Goal: Navigation & Orientation: Find specific page/section

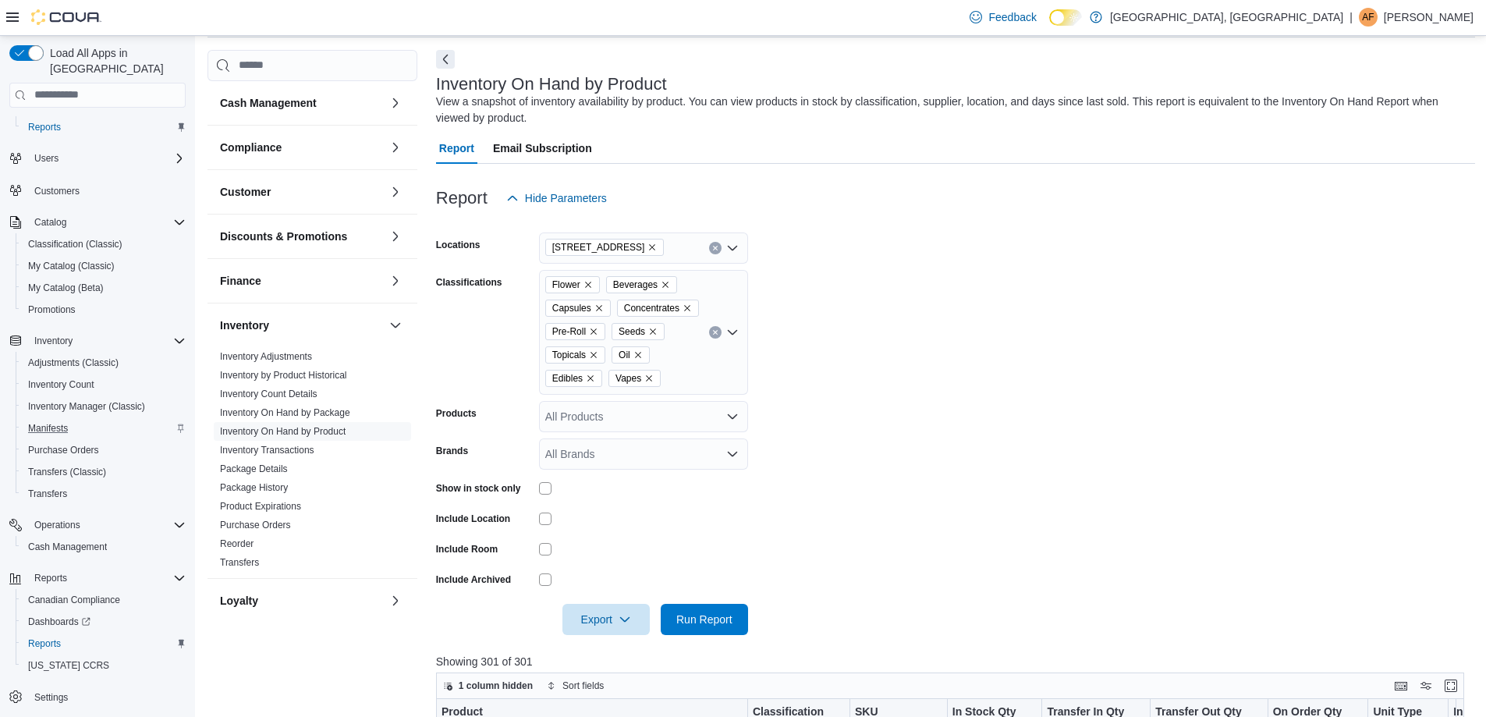
scroll to position [89, 0]
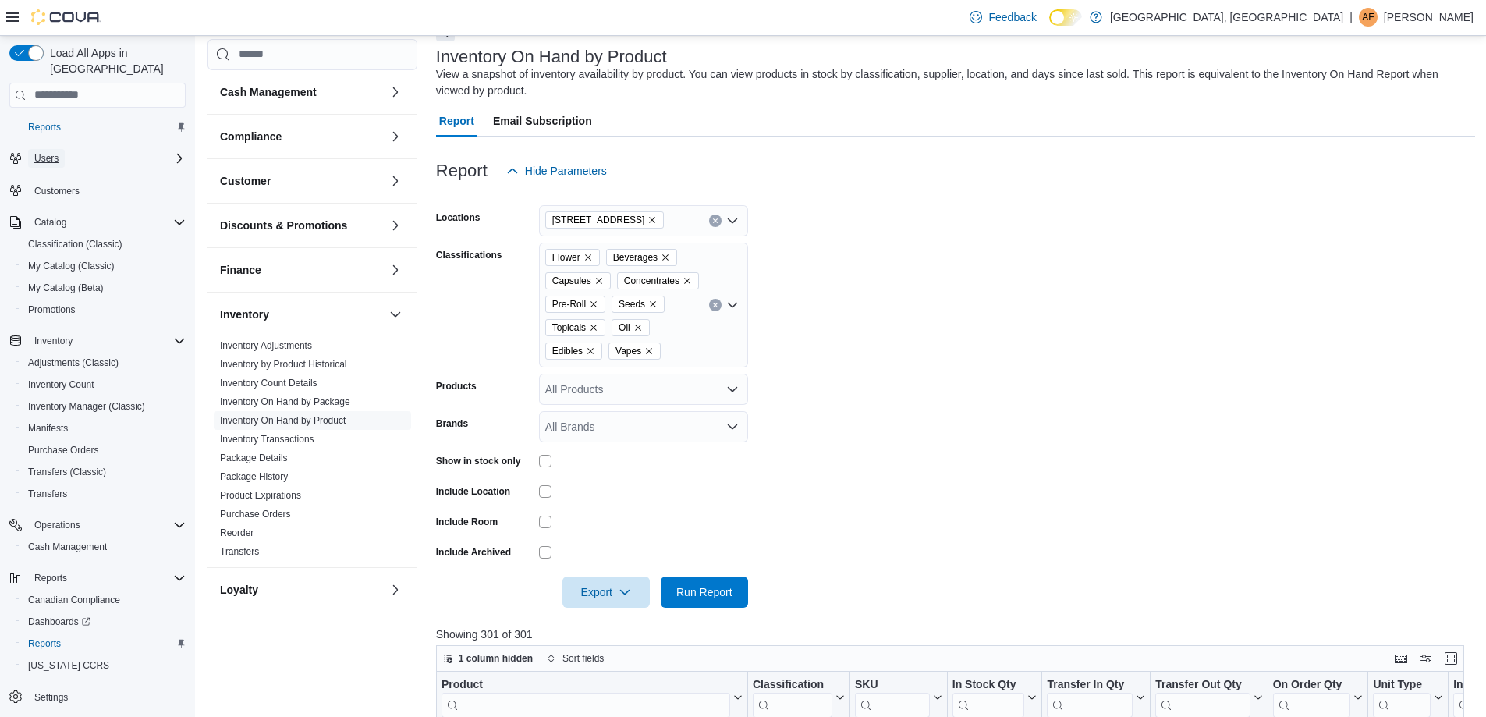
click at [65, 149] on button "Users" at bounding box center [46, 158] width 37 height 19
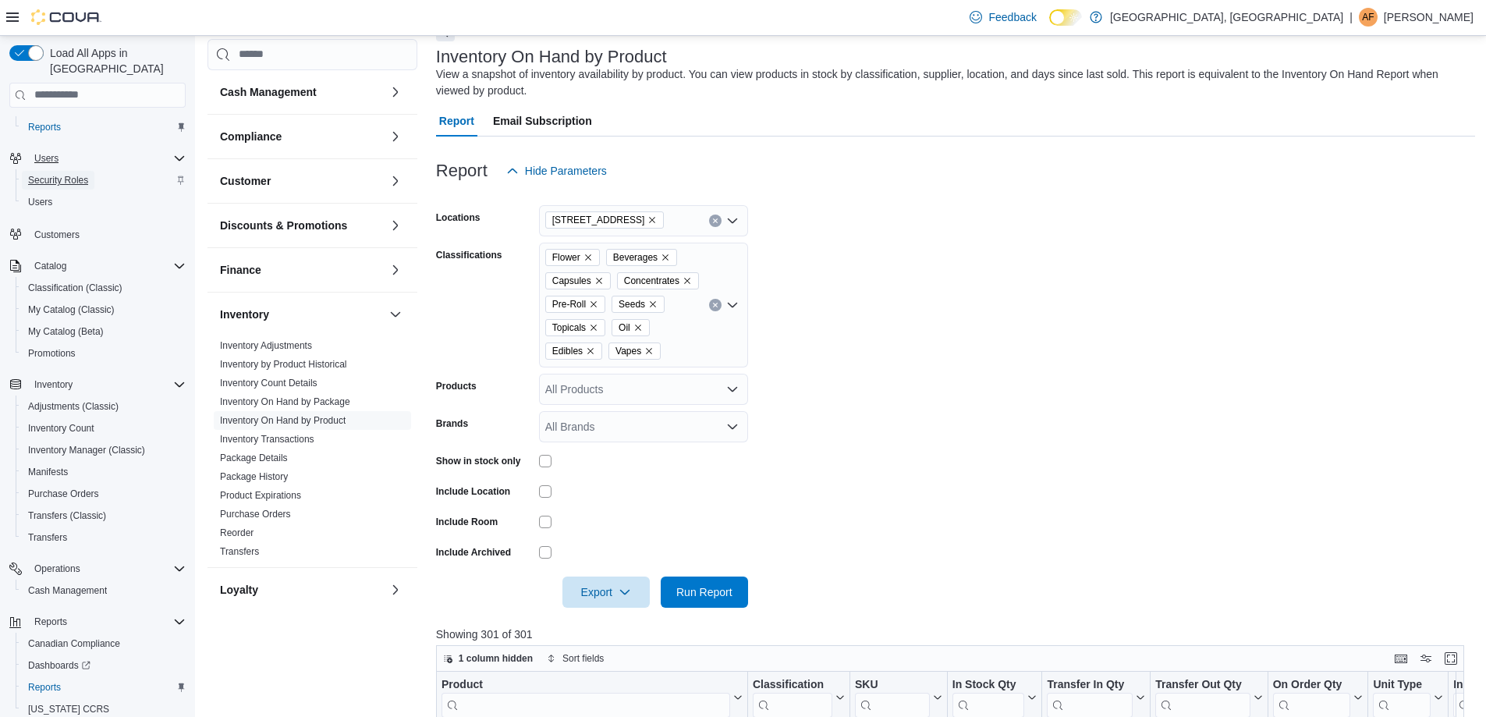
click at [68, 174] on span "Security Roles" at bounding box center [58, 180] width 60 height 12
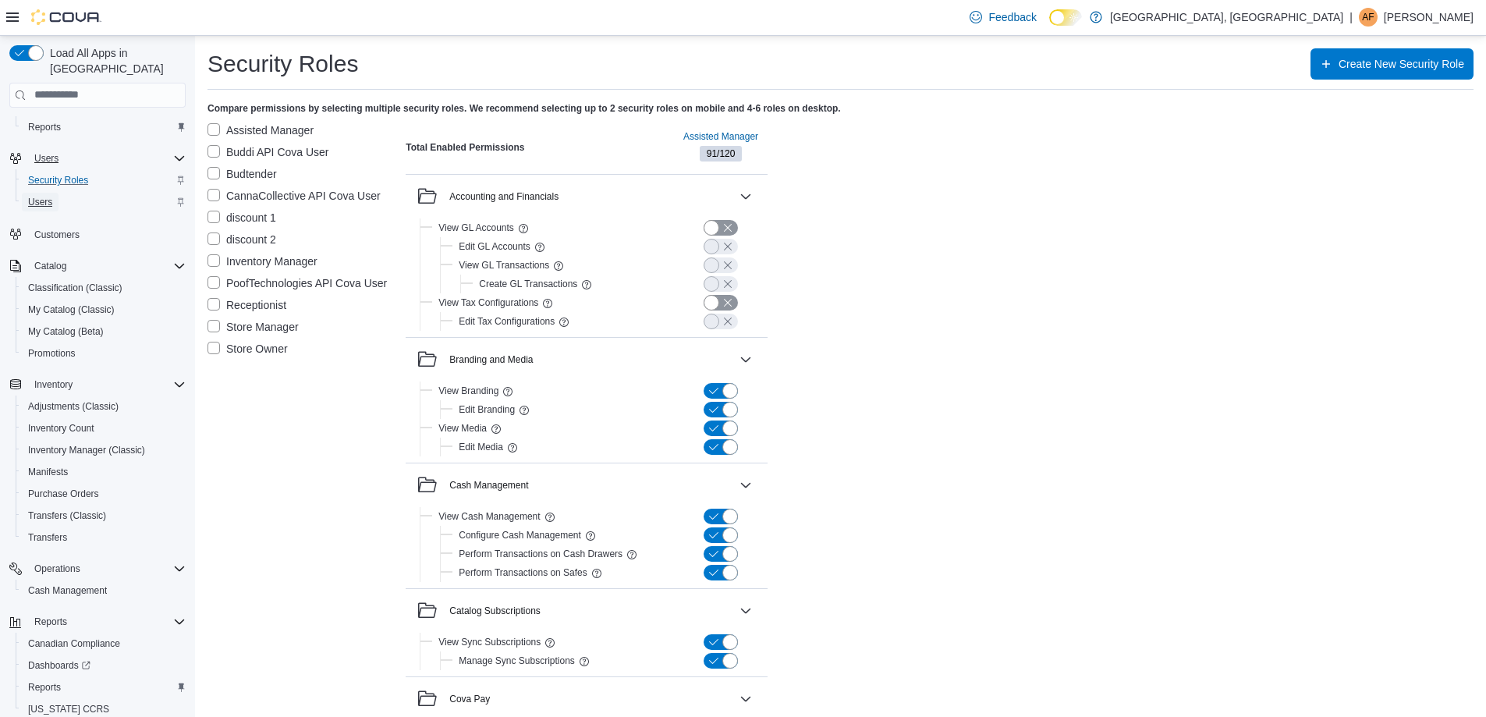
click at [45, 196] on span "Users" at bounding box center [40, 202] width 24 height 12
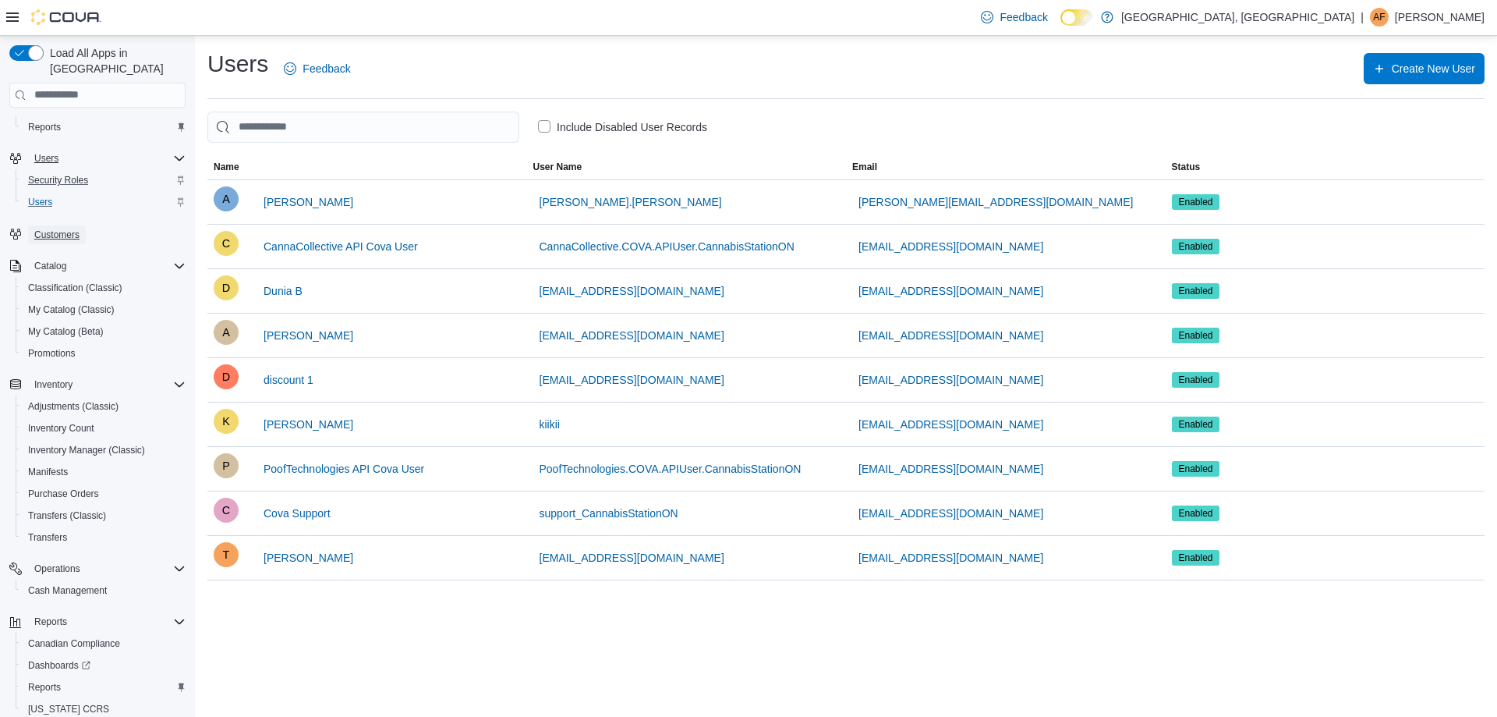
click at [62, 228] on span "Customers" at bounding box center [56, 234] width 45 height 12
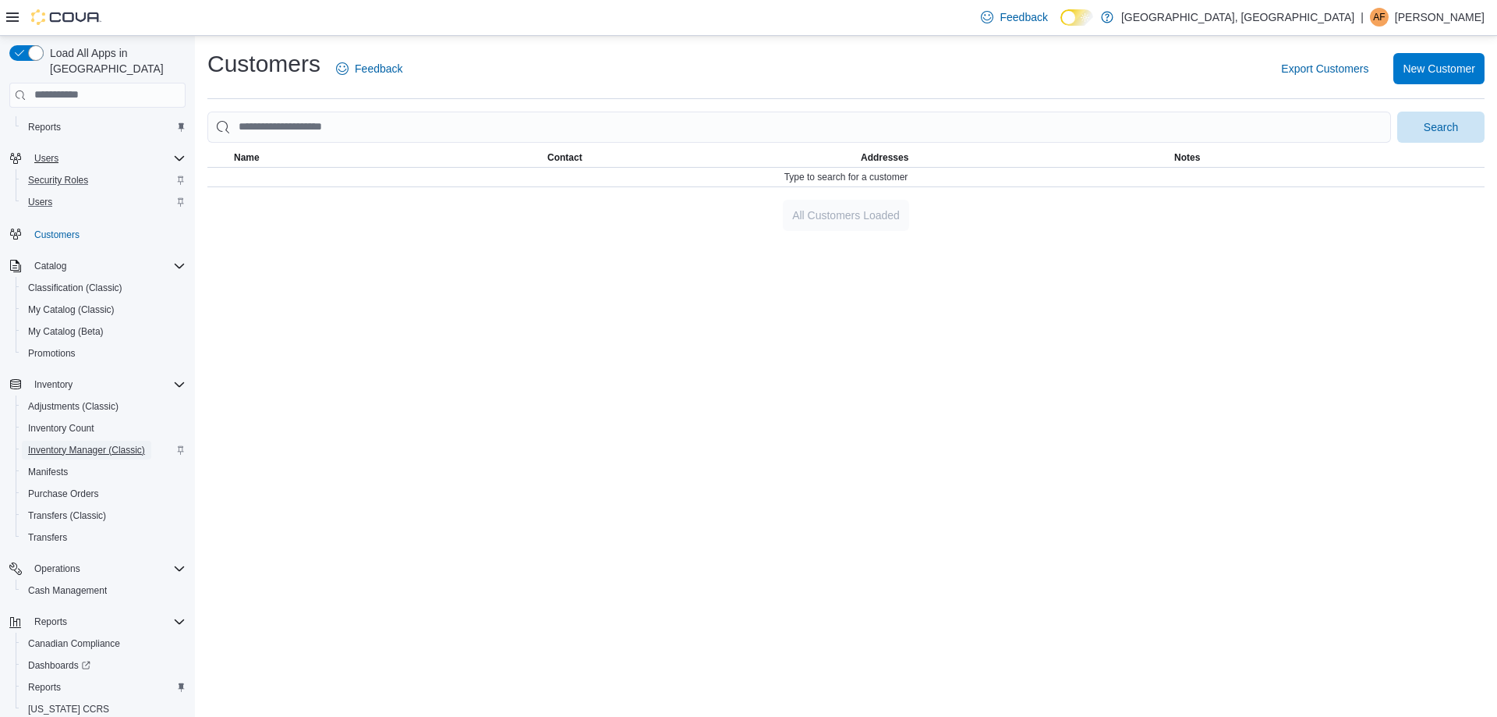
click at [98, 444] on span "Inventory Manager (Classic)" at bounding box center [86, 450] width 117 height 12
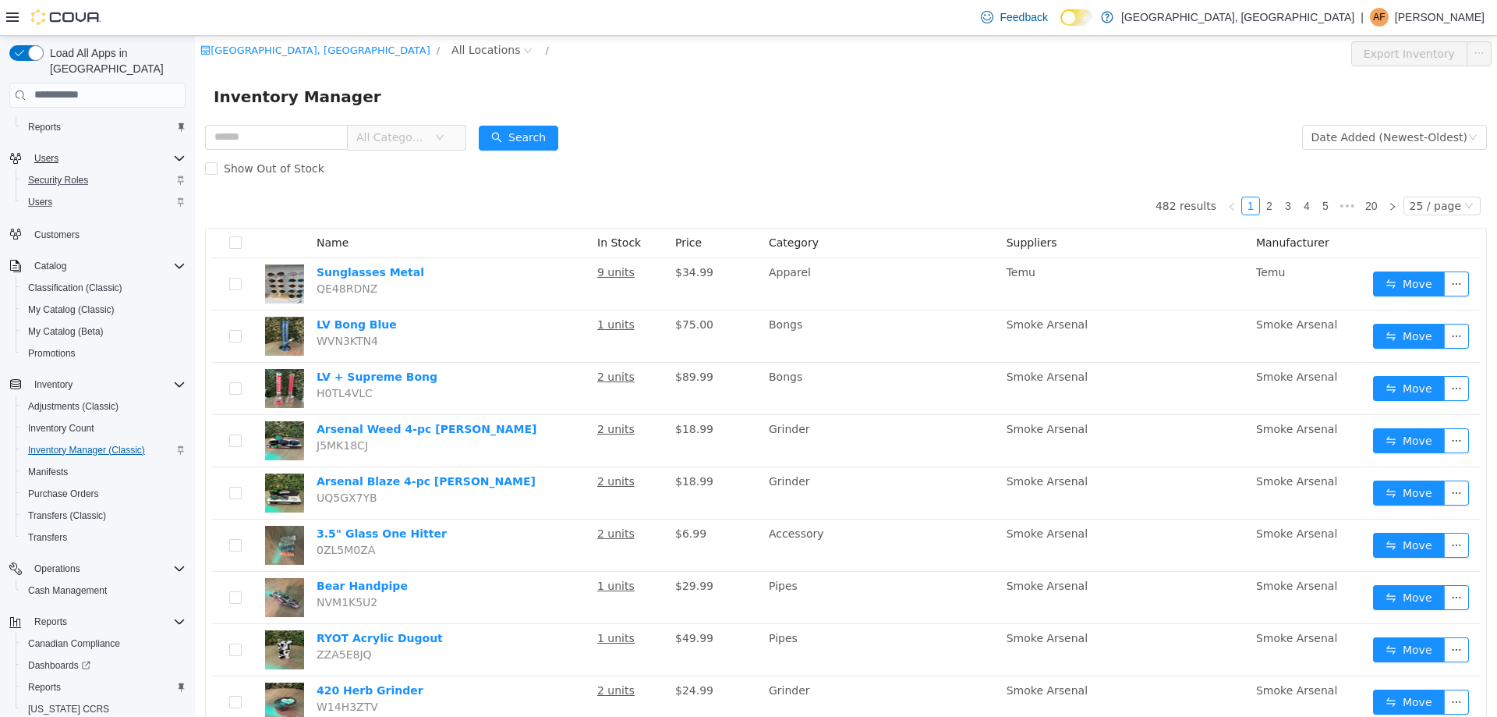
scroll to position [67, 0]
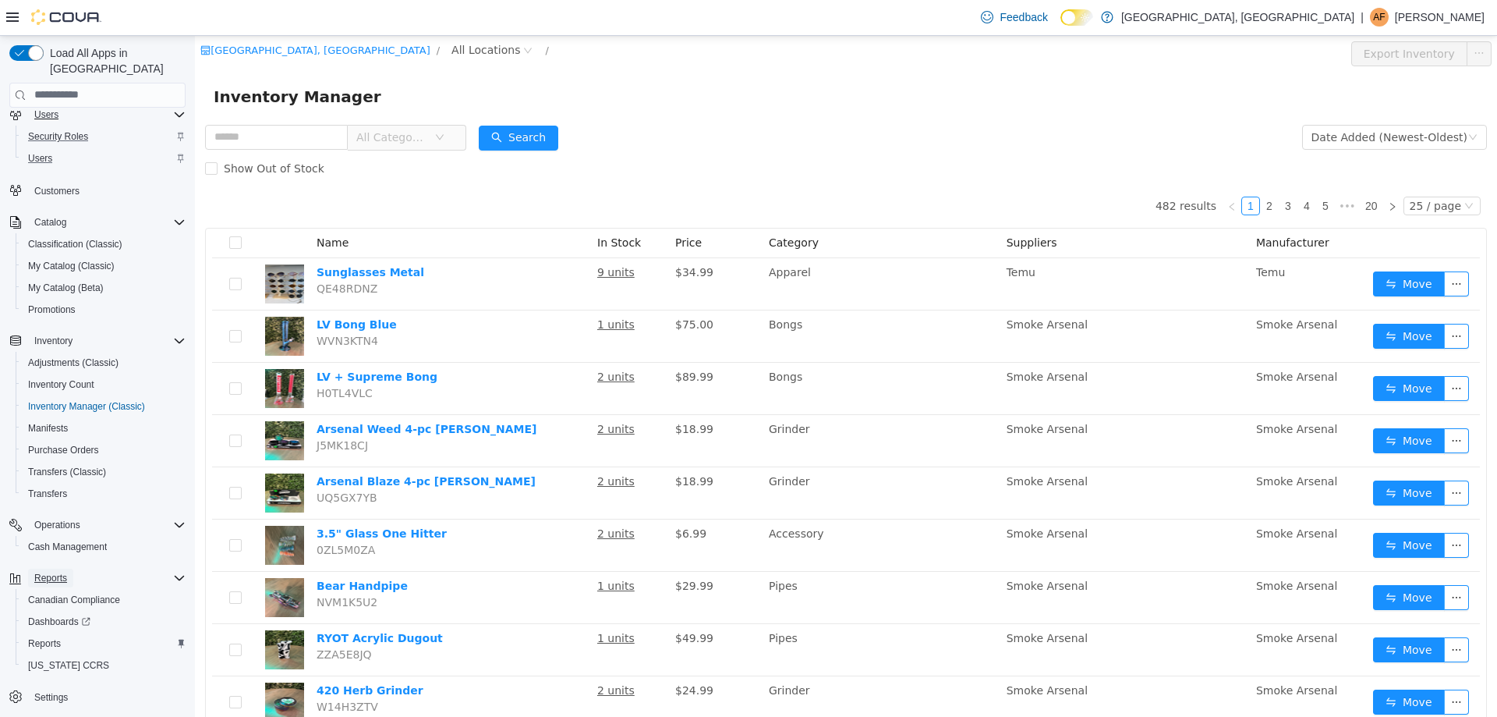
click at [53, 572] on span "Reports" at bounding box center [50, 578] width 33 height 12
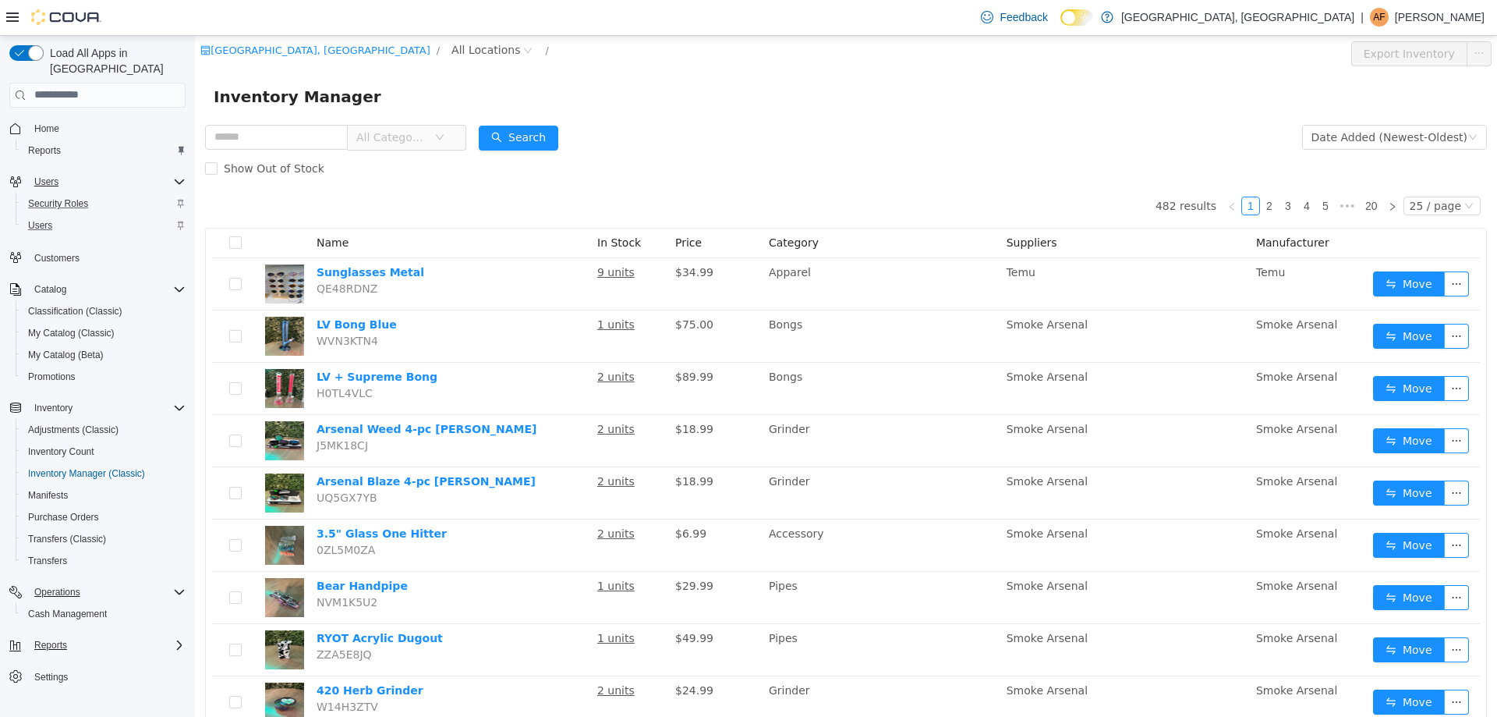
scroll to position [0, 0]
click at [49, 639] on span "Reports" at bounding box center [50, 645] width 33 height 12
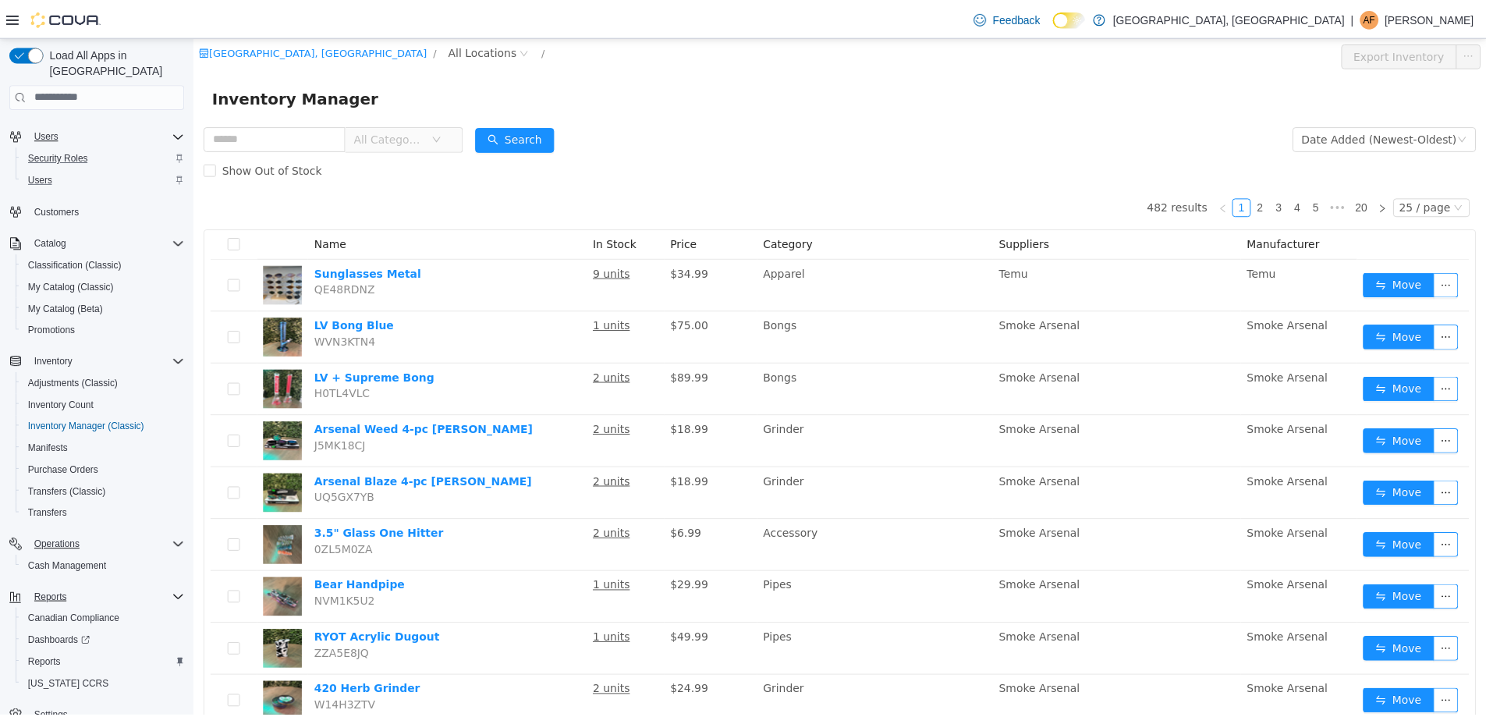
scroll to position [67, 0]
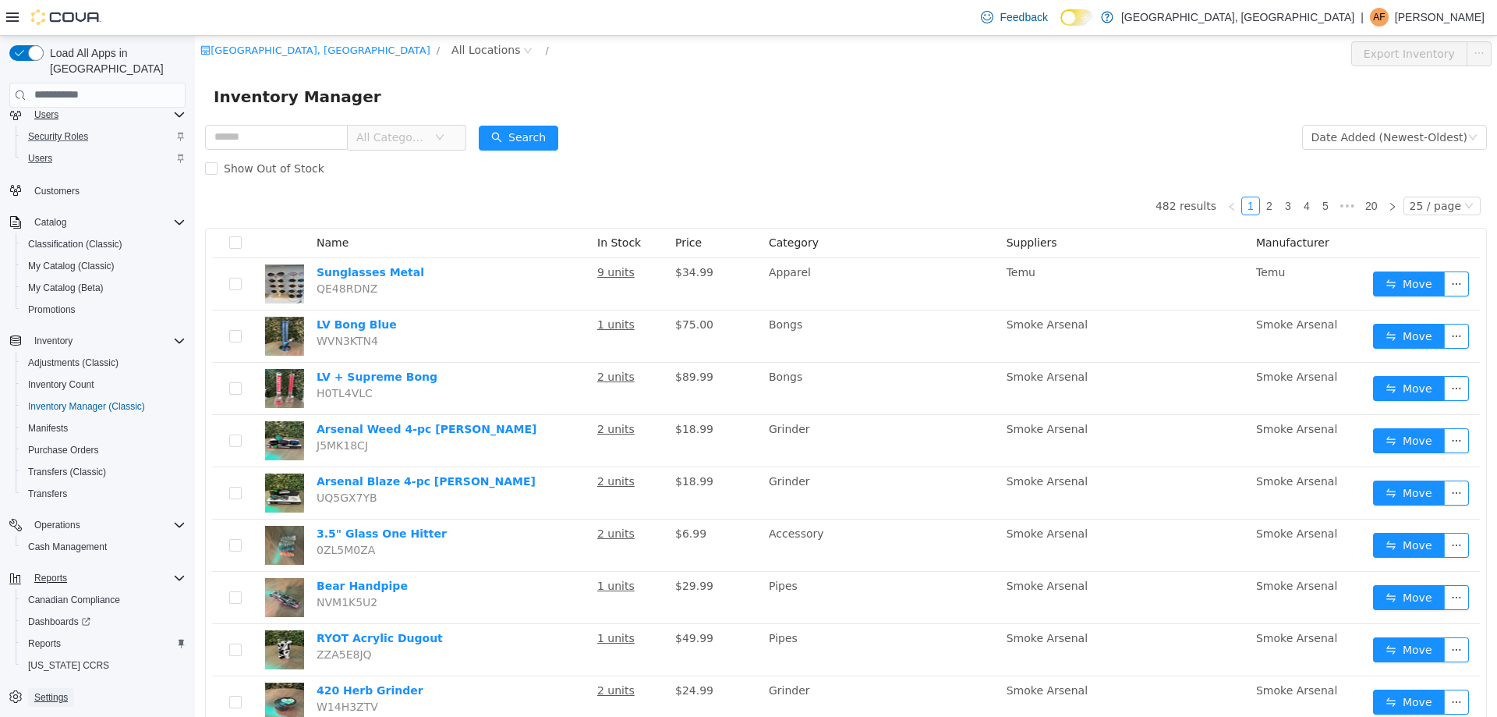
click at [56, 691] on span "Settings" at bounding box center [51, 697] width 34 height 12
